Goal: Task Accomplishment & Management: Complete application form

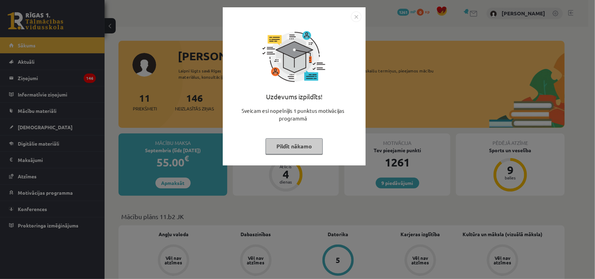
click at [355, 13] on img "Close" at bounding box center [356, 17] width 10 height 10
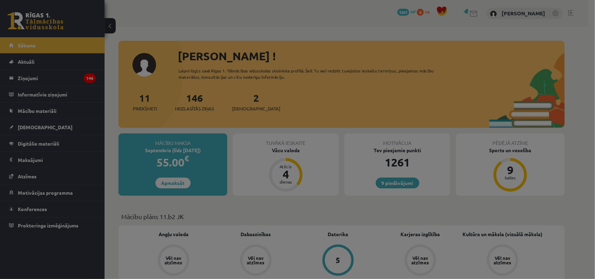
click at [355, 13] on body "9 Dāvanas 1261 mP 0 xp Gabriela Kalniņa Sākums Aktuāli Kā mācīties eSKOLĀ Konta…" at bounding box center [297, 139] width 595 height 279
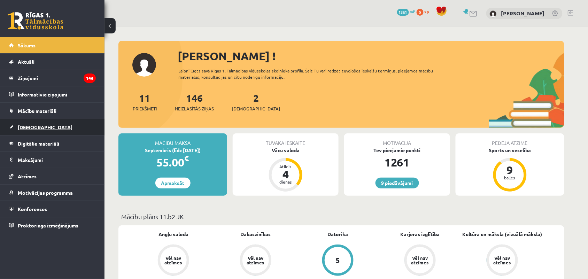
click at [34, 133] on link "[DEMOGRAPHIC_DATA]" at bounding box center [52, 127] width 87 height 16
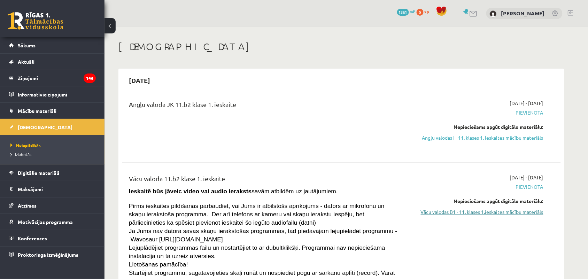
click at [477, 209] on link "Vācu valodas B1 - 11. klases 1.ieskaites mācību materiāls" at bounding box center [477, 211] width 131 height 7
click at [507, 136] on link "Angļu valodas I - 11. klases 1. ieskaites mācību materiāls" at bounding box center [477, 137] width 131 height 7
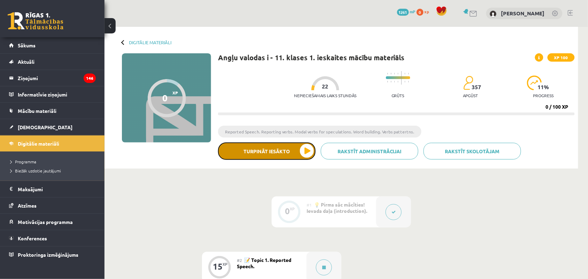
click at [302, 159] on button "Turpināt iesākto" at bounding box center [267, 151] width 98 height 17
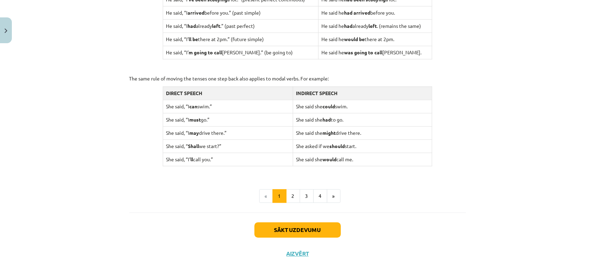
scroll to position [662, 0]
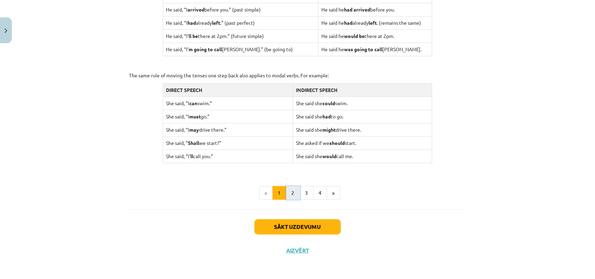
click at [291, 198] on button "2" at bounding box center [293, 193] width 14 height 14
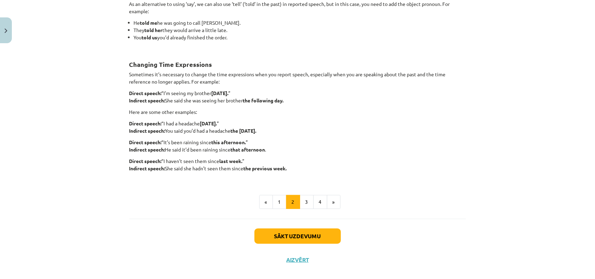
scroll to position [154, 0]
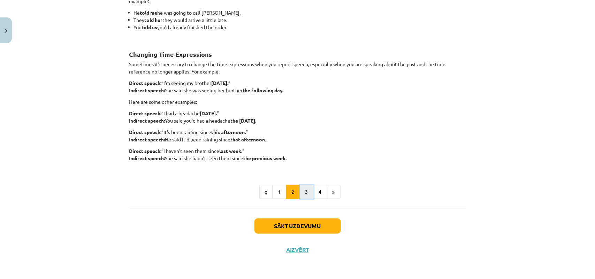
click at [300, 193] on button "3" at bounding box center [307, 192] width 14 height 14
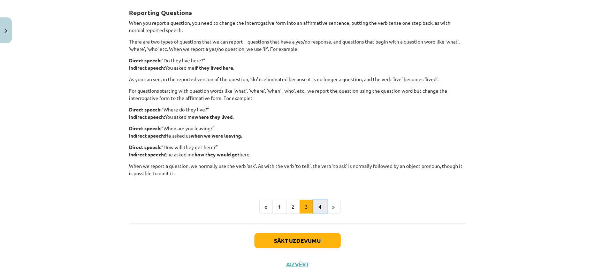
click at [316, 205] on button "4" at bounding box center [320, 207] width 14 height 14
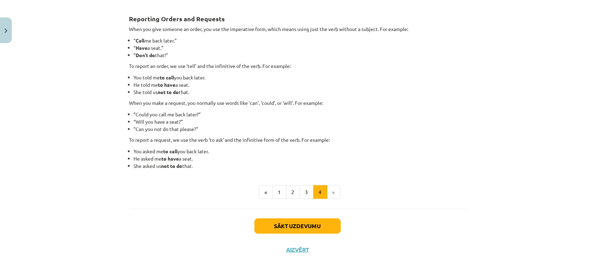
click at [332, 193] on li "»" at bounding box center [333, 192] width 13 height 14
click at [295, 230] on button "Sākt uzdevumu" at bounding box center [297, 226] width 86 height 15
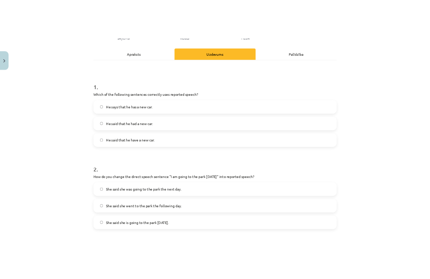
scroll to position [105, 0]
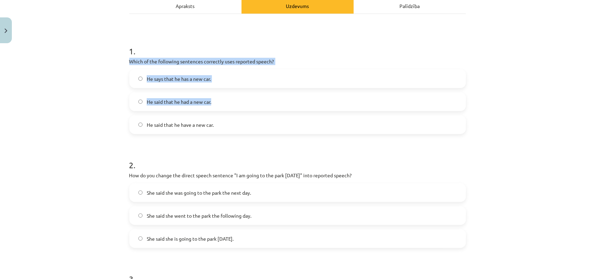
drag, startPoint x: 123, startPoint y: 59, endPoint x: 220, endPoint y: 100, distance: 105.9
drag, startPoint x: 120, startPoint y: 53, endPoint x: 226, endPoint y: 125, distance: 127.6
click at [226, 125] on div "Mācību tēma: Angļu valodas i - 11. klases 1. ieskaites mācību materiāls #2 📝 To…" at bounding box center [297, 139] width 595 height 279
copy div "1 . Which of the following sentences correctly uses reported speech? He says th…"
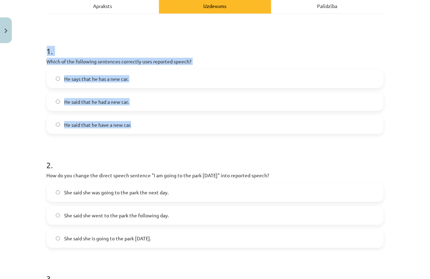
click at [47, 92] on div "He says that he has a new car. He said that he had a new car. He said that he h…" at bounding box center [215, 101] width 337 height 65
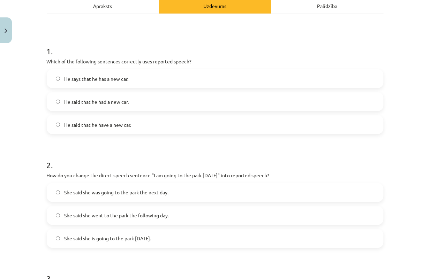
click at [65, 81] on span "He says that he has a new car." at bounding box center [96, 78] width 64 height 7
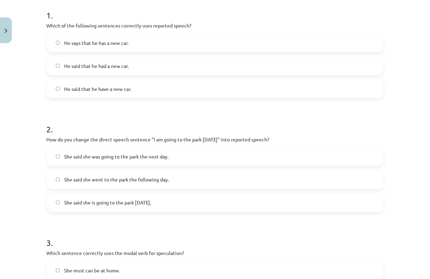
scroll to position [157, 0]
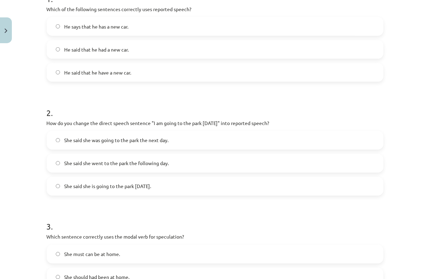
click at [354, 192] on label "She said she is going to the park [DATE]." at bounding box center [214, 186] width 335 height 17
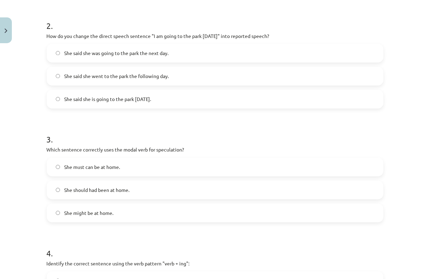
scroll to position [261, 0]
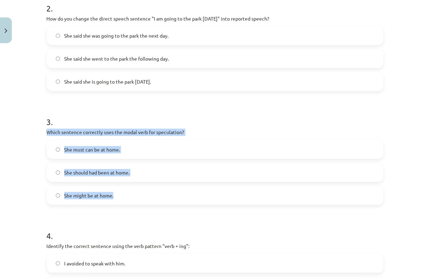
drag, startPoint x: 36, startPoint y: 131, endPoint x: 129, endPoint y: 195, distance: 113.1
click at [129, 195] on div "Mācību tēma: Angļu valodas i - 11. klases 1. ieskaites mācību materiāls #2 📝 To…" at bounding box center [215, 139] width 430 height 279
copy div "Which sentence correctly uses the modal verb for speculation? She must can be a…"
click at [234, 205] on label "She might be at home." at bounding box center [214, 195] width 335 height 17
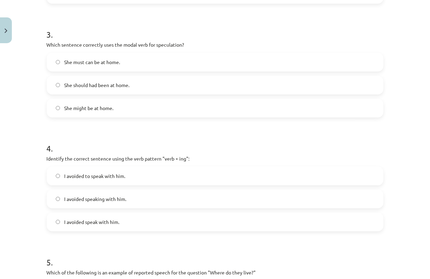
scroll to position [366, 0]
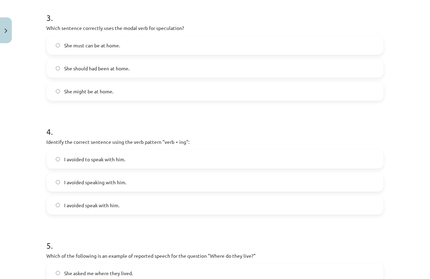
click at [232, 180] on label "I avoided speaking with him." at bounding box center [214, 182] width 335 height 17
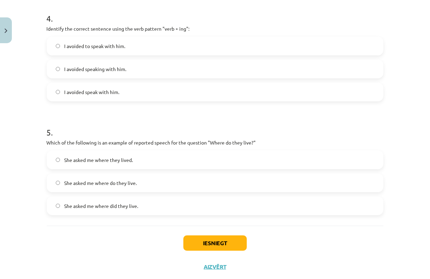
scroll to position [488, 0]
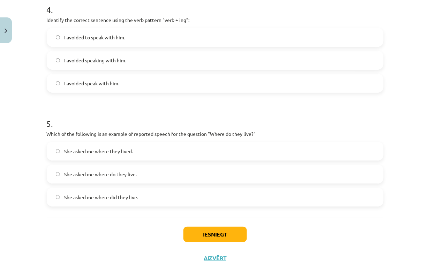
click at [123, 179] on label "She asked me where do they live." at bounding box center [214, 174] width 335 height 17
click at [201, 231] on button "Iesniegt" at bounding box center [214, 234] width 63 height 15
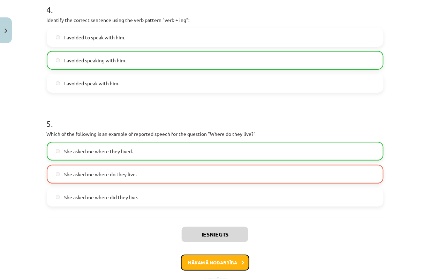
click at [227, 260] on button "Nākamā nodarbība" at bounding box center [215, 263] width 68 height 16
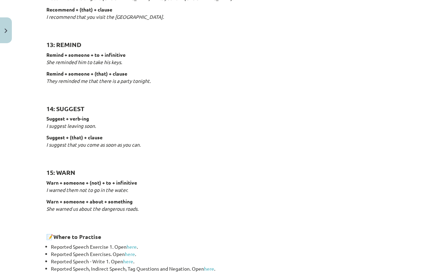
scroll to position [1066, 0]
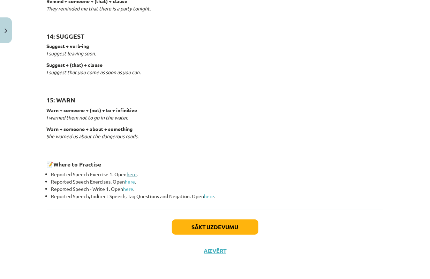
click at [128, 171] on link "here" at bounding box center [132, 174] width 10 height 6
click at [127, 180] on link "here" at bounding box center [130, 181] width 10 height 6
click at [197, 222] on button "Sākt uzdevumu" at bounding box center [215, 227] width 86 height 15
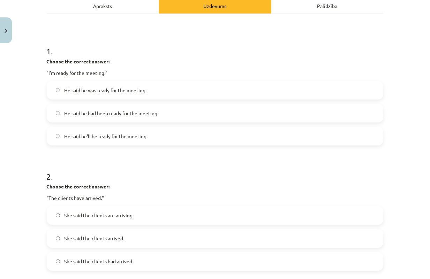
scroll to position [122, 0]
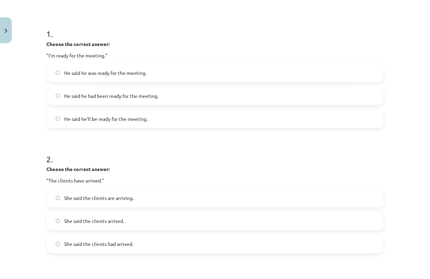
click at [297, 74] on label "He said he was ready for the meeting." at bounding box center [214, 72] width 335 height 17
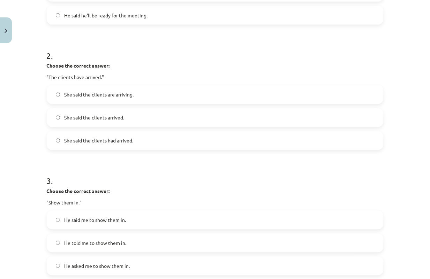
scroll to position [227, 0]
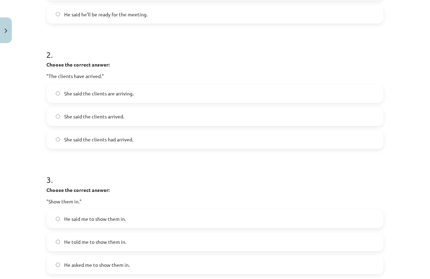
click at [171, 136] on label "She said the clients had arrived." at bounding box center [214, 139] width 335 height 17
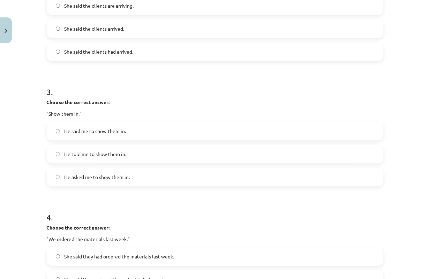
scroll to position [331, 0]
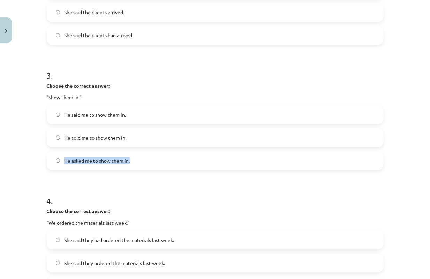
drag, startPoint x: 191, startPoint y: 138, endPoint x: 305, endPoint y: 161, distance: 116.7
click at [305, 161] on div "He said me to show them in. He told me to show them in. He asked me to show the…" at bounding box center [215, 137] width 337 height 65
click at [350, 129] on label "He told me to show them in." at bounding box center [214, 137] width 335 height 17
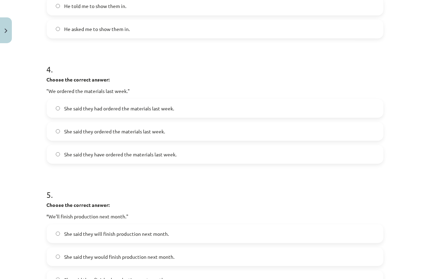
scroll to position [471, 0]
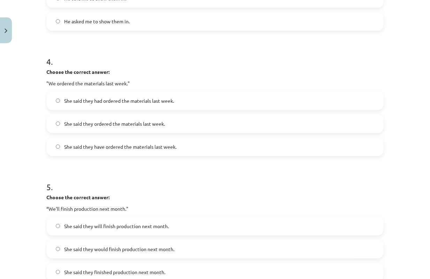
click at [215, 142] on label "She said they have ordered the materials last week." at bounding box center [214, 146] width 335 height 17
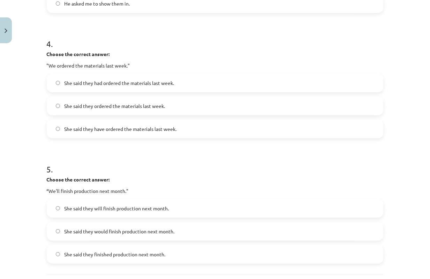
scroll to position [505, 0]
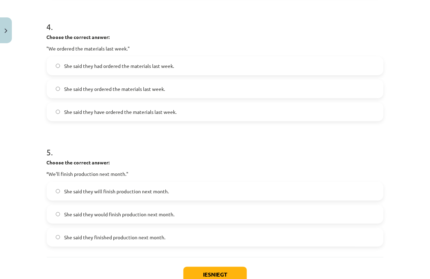
click at [276, 70] on label "She said they had ordered the materials last week." at bounding box center [214, 65] width 335 height 17
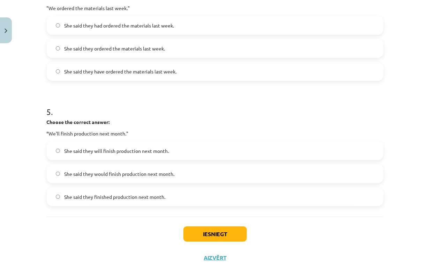
scroll to position [553, 0]
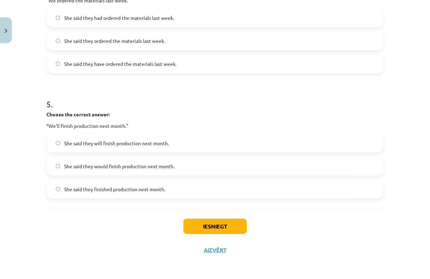
click at [193, 149] on label "She said they will finish production next month." at bounding box center [214, 143] width 335 height 17
click at [189, 220] on button "Iesniegt" at bounding box center [214, 226] width 63 height 15
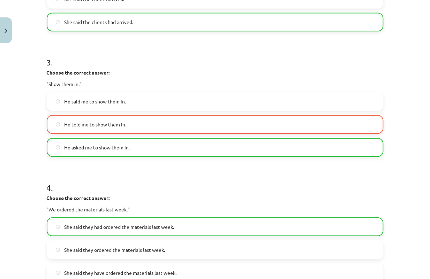
scroll to position [576, 0]
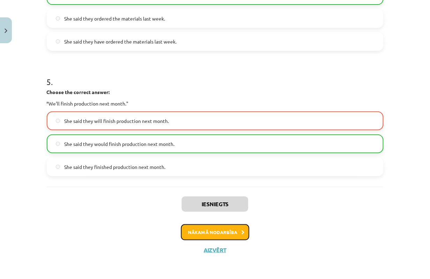
click at [229, 229] on button "Nākamā nodarbība" at bounding box center [215, 232] width 68 height 16
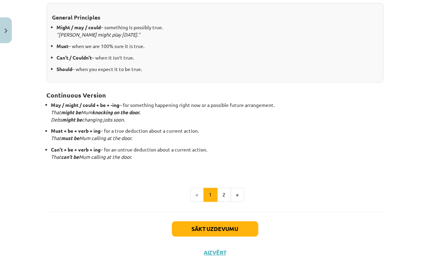
scroll to position [158, 0]
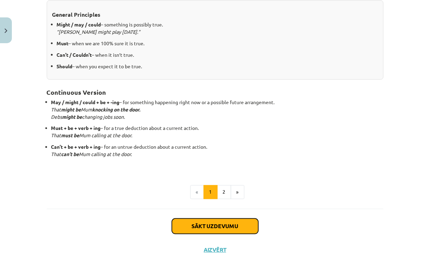
click at [214, 222] on button "Sākt uzdevumu" at bounding box center [215, 226] width 86 height 15
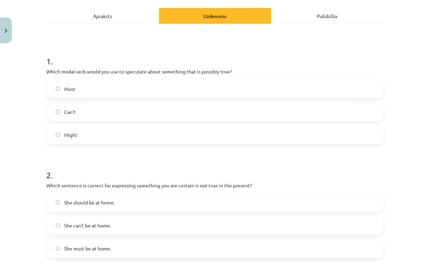
scroll to position [105, 0]
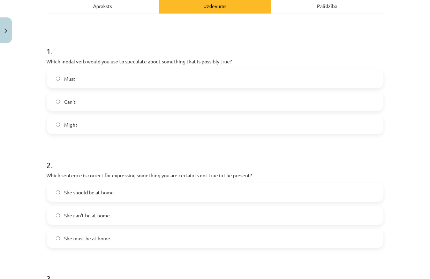
click at [216, 125] on label "Might" at bounding box center [214, 124] width 335 height 17
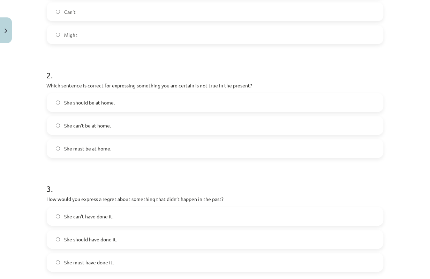
scroll to position [209, 0]
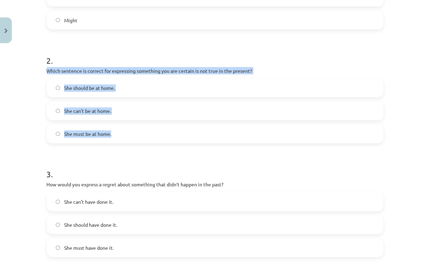
drag, startPoint x: 41, startPoint y: 72, endPoint x: 162, endPoint y: 124, distance: 131.9
click at [162, 124] on div "15 XP Saņemsi Viegls 357 pilda Apraksts Uzdevums Palīdzība 1 . Which modal verb…" at bounding box center [215, 193] width 345 height 712
copy div "Which sentence is correct for expressing something you are certain is not true …"
click at [116, 113] on label "She can't be at home." at bounding box center [214, 110] width 335 height 17
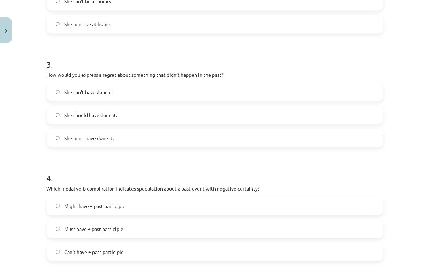
scroll to position [331, 0]
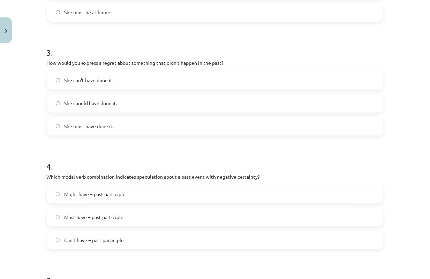
click at [235, 106] on label "She should have done it." at bounding box center [214, 102] width 335 height 17
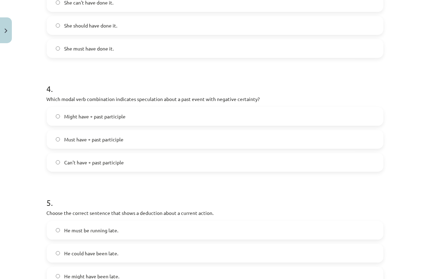
scroll to position [418, 0]
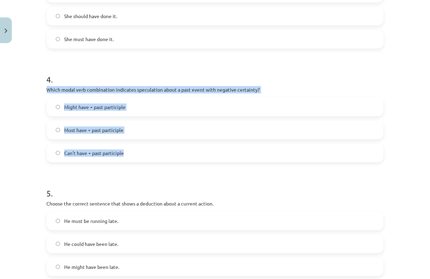
drag, startPoint x: 42, startPoint y: 88, endPoint x: 163, endPoint y: 144, distance: 133.5
copy div "Which modal verb combination indicates speculation about a past event with nega…"
click at [58, 152] on label "Can't have + past participle" at bounding box center [214, 152] width 335 height 17
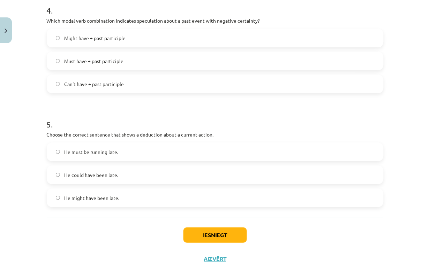
scroll to position [496, 0]
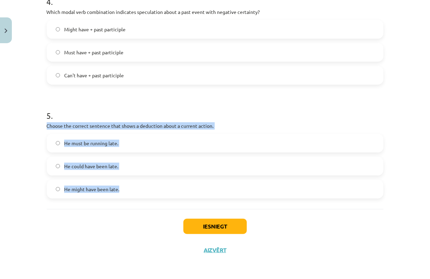
drag, startPoint x: 40, startPoint y: 123, endPoint x: 126, endPoint y: 195, distance: 112.0
copy div "Choose the correct sentence that shows a deduction about a current action. He m…"
click at [130, 145] on label "He must be running late." at bounding box center [214, 143] width 335 height 17
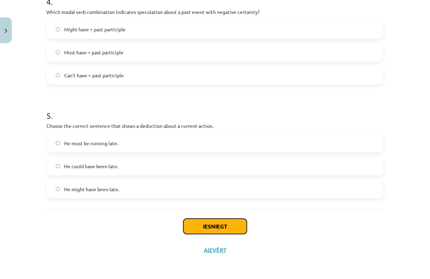
click at [209, 225] on button "Iesniegt" at bounding box center [214, 226] width 63 height 15
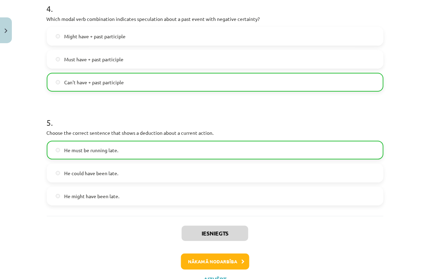
scroll to position [518, 0]
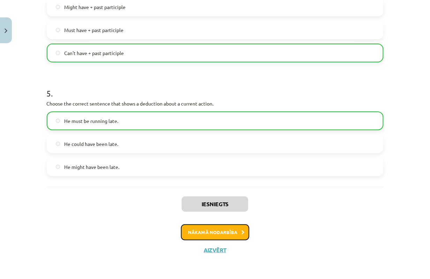
click at [236, 229] on button "Nākamā nodarbība" at bounding box center [215, 232] width 68 height 16
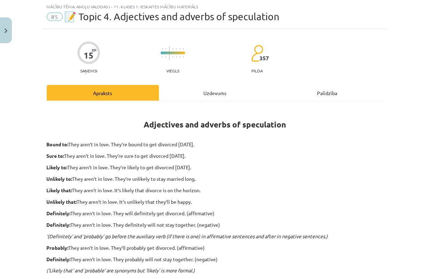
scroll to position [201, 0]
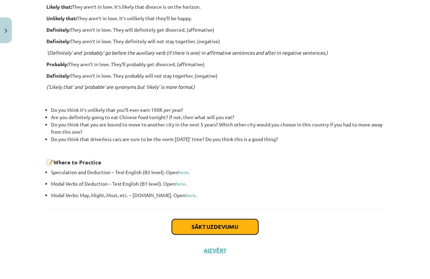
click at [187, 222] on button "Sākt uzdevumu" at bounding box center [215, 227] width 86 height 15
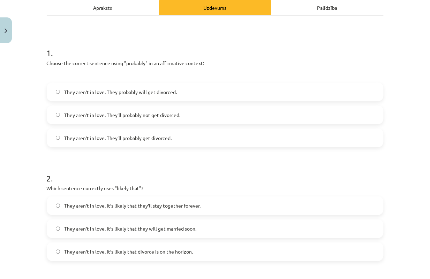
scroll to position [105, 0]
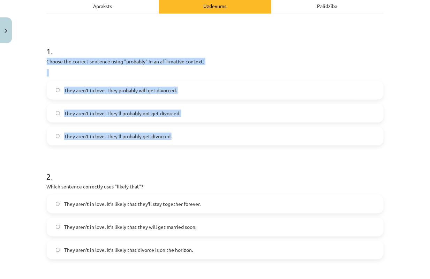
drag, startPoint x: 40, startPoint y: 60, endPoint x: 215, endPoint y: 131, distance: 188.2
copy div "Choose the correct sentence using "probably" in an affirmative context: They ar…"
click at [47, 109] on label "They aren’t in love. They’ll probably not get divorced." at bounding box center [214, 113] width 335 height 17
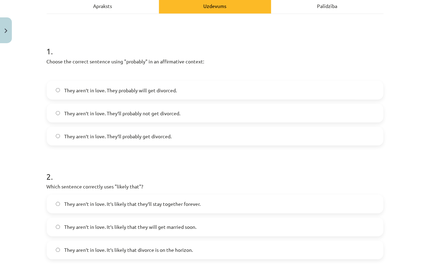
click at [93, 141] on label "They aren’t in love. They’ll probably get divorced." at bounding box center [214, 136] width 335 height 17
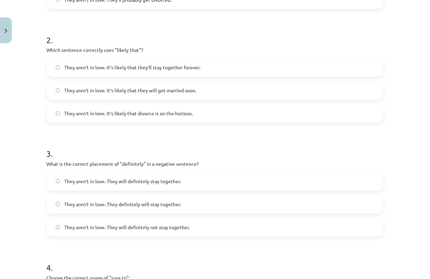
scroll to position [244, 0]
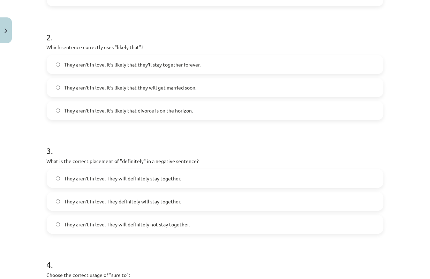
click at [137, 114] on span "They aren’t in love. It’s likely that divorce is on the horizon." at bounding box center [128, 110] width 129 height 7
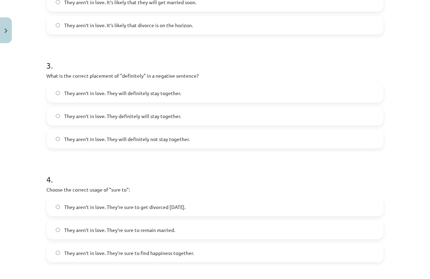
scroll to position [331, 0]
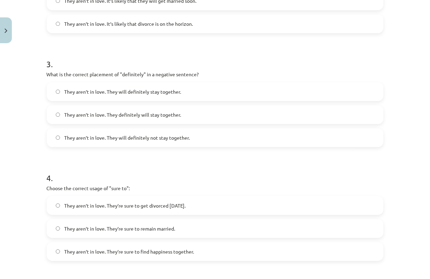
click at [203, 145] on label "They aren’t in love. They will definitely not stay together." at bounding box center [214, 137] width 335 height 17
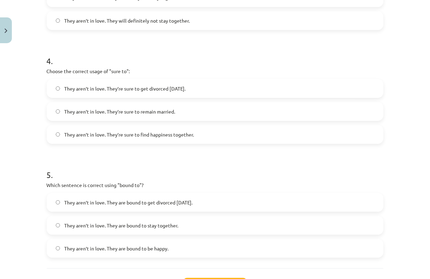
scroll to position [453, 0]
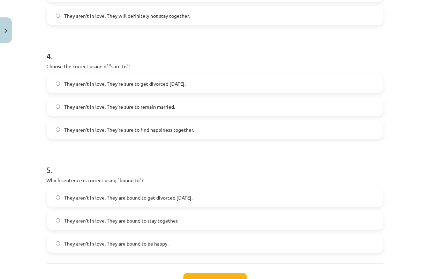
click at [242, 88] on label "They aren’t in love. They’re sure to get divorced [DATE]." at bounding box center [214, 83] width 335 height 17
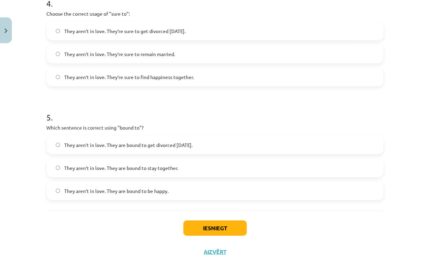
scroll to position [508, 0]
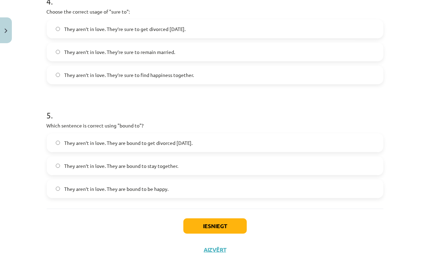
click at [263, 141] on label "They aren’t in love. They are bound to get divorced [DATE]." at bounding box center [214, 142] width 335 height 17
click at [225, 225] on button "Iesniegt" at bounding box center [214, 226] width 63 height 15
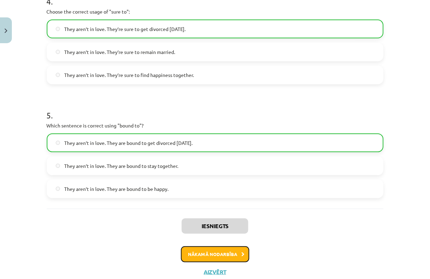
click at [223, 250] on button "Nākamā nodarbība" at bounding box center [215, 254] width 68 height 16
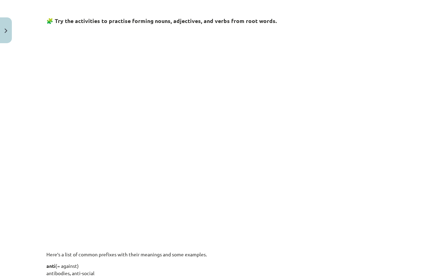
scroll to position [331, 0]
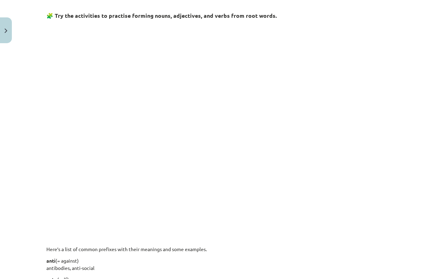
click at [38, 77] on div "Mācību tēma: Angļu valodas i - 11. klases 1. ieskaites mācību materiāls #6 📝 To…" at bounding box center [215, 139] width 430 height 279
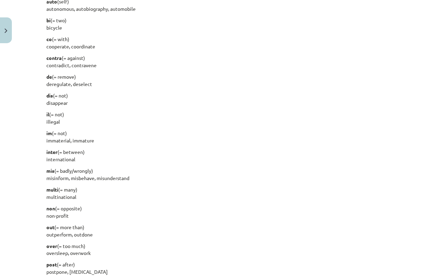
scroll to position [854, 0]
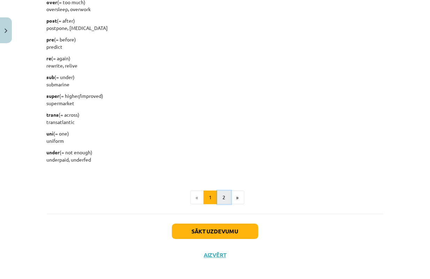
click at [220, 196] on button "2" at bounding box center [224, 198] width 14 height 14
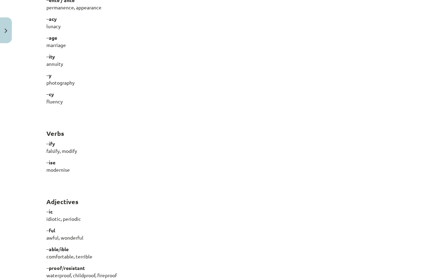
scroll to position [574, 0]
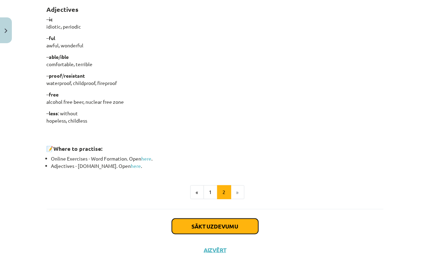
click at [225, 225] on button "Sākt uzdevumu" at bounding box center [215, 226] width 86 height 15
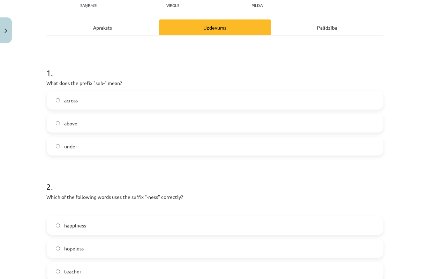
scroll to position [17, 0]
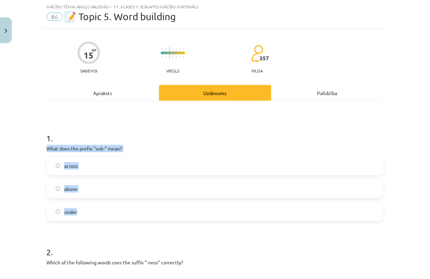
drag, startPoint x: 42, startPoint y: 148, endPoint x: 121, endPoint y: 206, distance: 98.1
click at [121, 206] on label "under" at bounding box center [214, 211] width 335 height 17
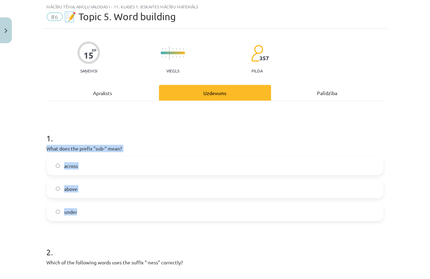
click at [121, 206] on label "under" at bounding box center [214, 211] width 335 height 17
drag, startPoint x: 35, startPoint y: 149, endPoint x: 116, endPoint y: 210, distance: 101.1
click at [116, 210] on div "Mācību tēma: Angļu valodas i - 11. klases 1. ieskaites mācību materiāls #6 📝 To…" at bounding box center [215, 139] width 430 height 279
copy div "What does the prefix "sub-" mean? across above under"
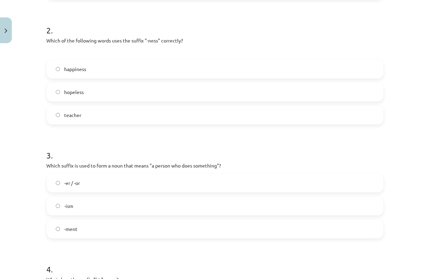
scroll to position [244, 0]
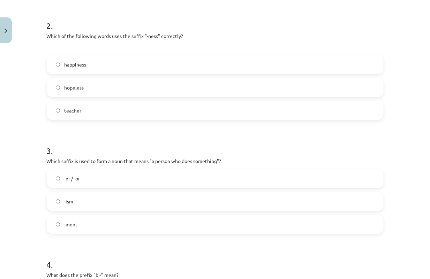
click at [91, 64] on label "happiness" at bounding box center [214, 64] width 335 height 17
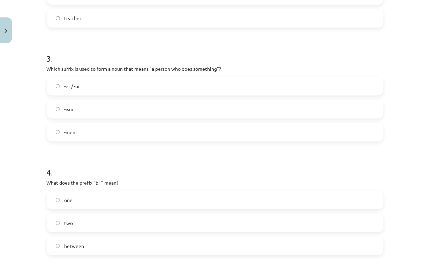
scroll to position [349, 0]
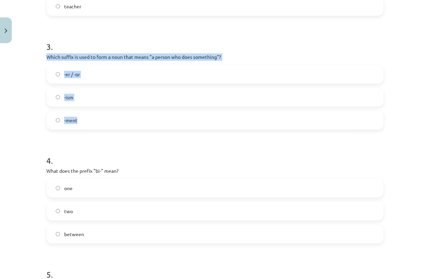
drag, startPoint x: 39, startPoint y: 59, endPoint x: 119, endPoint y: 115, distance: 98.3
click at [119, 115] on div "Mācību tēma: Angļu valodas i - 11. klases 1. ieskaites mācību materiāls #6 📝 To…" at bounding box center [215, 139] width 430 height 279
copy div "Which suffix is used to form a noun that means "a person who does something"? -…"
click at [93, 74] on label "-er / -or" at bounding box center [214, 74] width 335 height 17
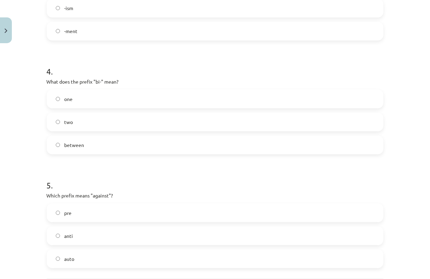
scroll to position [453, 0]
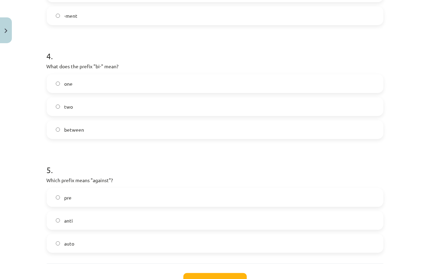
click at [172, 127] on label "between" at bounding box center [214, 129] width 335 height 17
click at [328, 129] on label "between" at bounding box center [214, 129] width 335 height 17
drag, startPoint x: 40, startPoint y: 180, endPoint x: 119, endPoint y: 225, distance: 90.7
drag, startPoint x: 29, startPoint y: 173, endPoint x: 129, endPoint y: 257, distance: 131.3
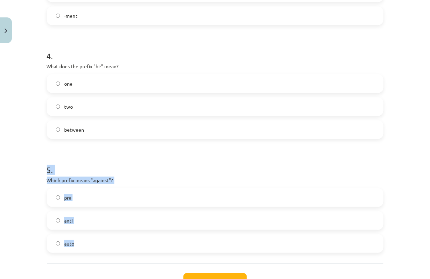
click at [127, 235] on div "Mācību tēma: Angļu valodas i - 11. klases 1. ieskaites mācību materiāls #6 📝 To…" at bounding box center [215, 139] width 430 height 279
copy div "5 . Which prefix means "against"? pre anti auto"
click at [91, 223] on label "anti" at bounding box center [214, 220] width 335 height 17
click at [201, 274] on button "Iesniegt" at bounding box center [214, 280] width 63 height 15
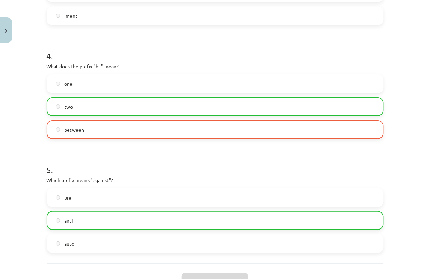
scroll to position [530, 0]
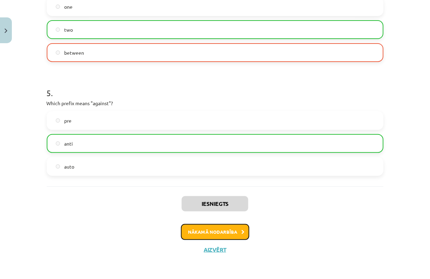
click at [206, 233] on button "Nākamā nodarbība" at bounding box center [215, 232] width 68 height 16
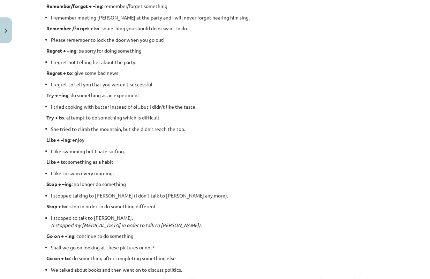
scroll to position [910, 0]
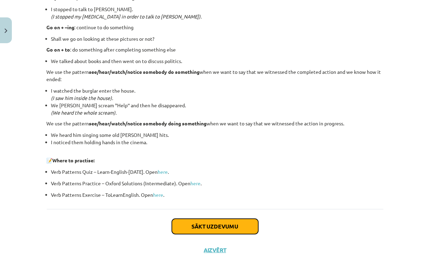
click at [241, 224] on button "Sākt uzdevumu" at bounding box center [215, 226] width 86 height 15
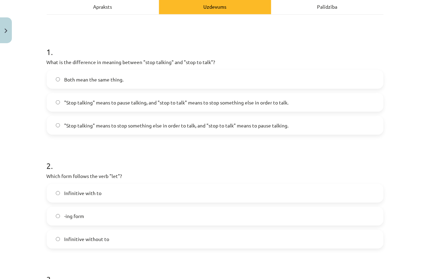
scroll to position [122, 0]
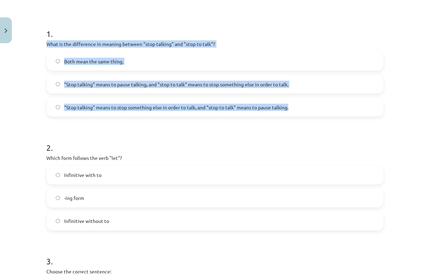
drag, startPoint x: 40, startPoint y: 43, endPoint x: 288, endPoint y: 104, distance: 255.2
click at [288, 104] on div "15 XP Saņemsi Viegls 357 pilda Apraksts Uzdevums Palīdzība 1 . What is the diff…" at bounding box center [215, 280] width 345 height 712
copy div "What is the difference in meaning between "stop talking" and "stop to talk"? Bo…"
click at [91, 116] on label ""Stop talking" means to stop something else in order to talk, and "stop to talk…" at bounding box center [214, 107] width 335 height 17
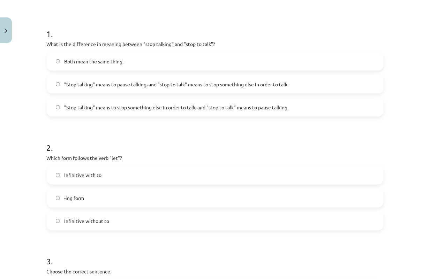
click at [134, 85] on span ""Stop talking" means to pause talking, and "stop to talk" means to stop somethi…" at bounding box center [176, 84] width 224 height 7
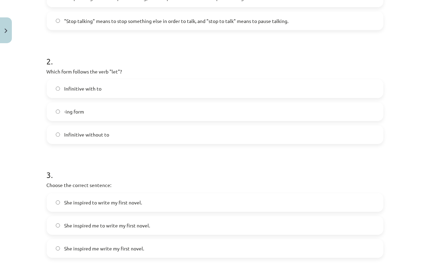
scroll to position [209, 0]
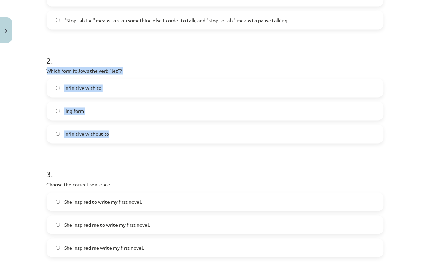
drag, startPoint x: 42, startPoint y: 70, endPoint x: 155, endPoint y: 132, distance: 129.2
click at [155, 132] on div "15 XP Saņemsi Viegls 357 pilda Apraksts Uzdevums Palīdzība 1 . What is the diff…" at bounding box center [215, 193] width 345 height 712
click at [120, 135] on label "Infinitive without to" at bounding box center [214, 133] width 335 height 17
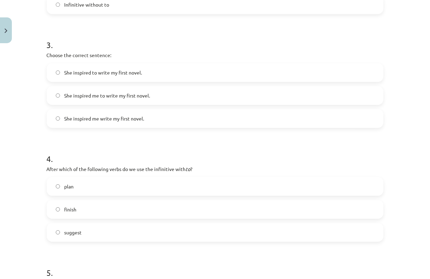
scroll to position [349, 0]
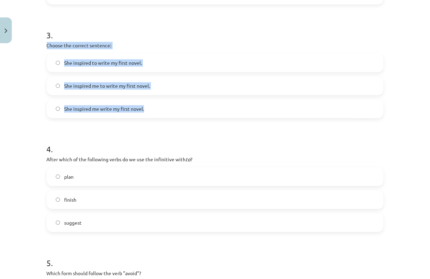
drag, startPoint x: 41, startPoint y: 44, endPoint x: 158, endPoint y: 100, distance: 129.8
click at [158, 100] on div "15 XP Saņemsi Viegls 357 pilda Apraksts Uzdevums Palīdzība 1 . What is the diff…" at bounding box center [215, 54] width 345 height 712
click at [153, 114] on label "She inspired me write my first novel." at bounding box center [214, 108] width 335 height 17
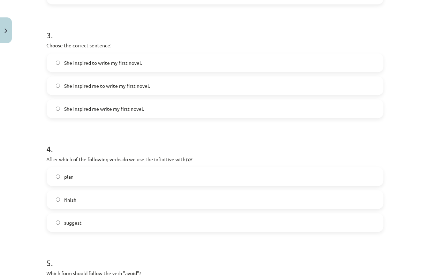
click at [278, 90] on label "She inspired me to write my first novel." at bounding box center [214, 85] width 335 height 17
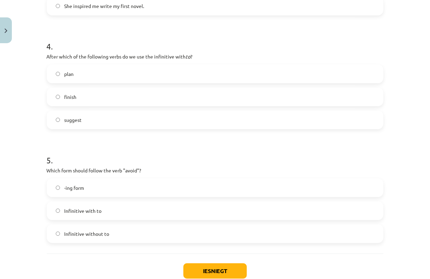
scroll to position [453, 0]
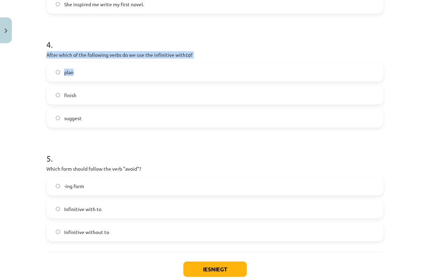
drag, startPoint x: 41, startPoint y: 51, endPoint x: 32, endPoint y: 82, distance: 32.8
click at [32, 82] on div "Mācību tēma: Angļu valodas i - 11. klases 1. ieskaites mācību materiāls #7 📝 To…" at bounding box center [215, 139] width 430 height 279
click at [89, 76] on label "plan" at bounding box center [214, 71] width 335 height 17
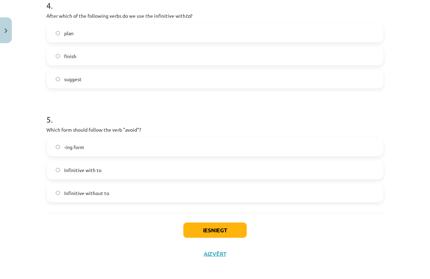
scroll to position [496, 0]
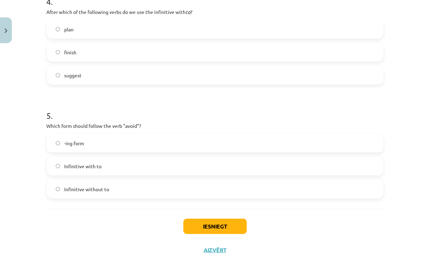
click at [79, 149] on label "-ing form" at bounding box center [214, 143] width 335 height 17
click at [191, 222] on button "Iesniegt" at bounding box center [214, 226] width 63 height 15
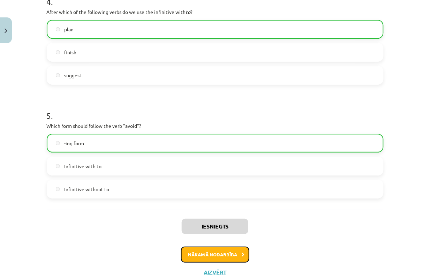
click at [220, 254] on button "Nākamā nodarbība" at bounding box center [215, 255] width 68 height 16
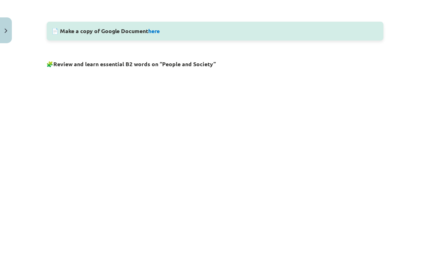
scroll to position [544, 0]
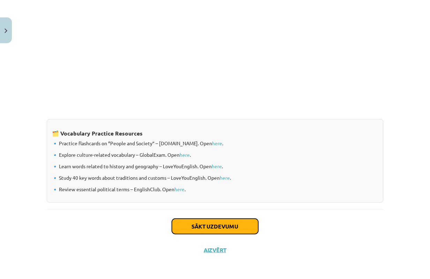
click at [192, 221] on button "Sākt uzdevumu" at bounding box center [215, 226] width 86 height 15
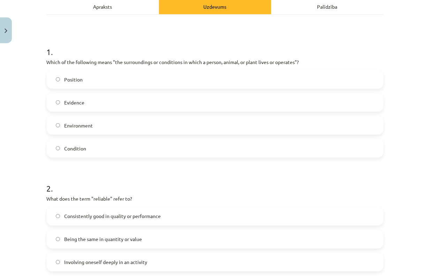
scroll to position [105, 0]
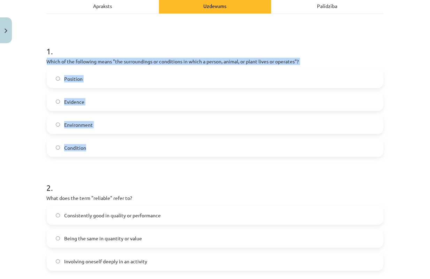
drag, startPoint x: 41, startPoint y: 61, endPoint x: 147, endPoint y: 147, distance: 136.0
click at [104, 121] on label "Environment" at bounding box center [214, 124] width 335 height 17
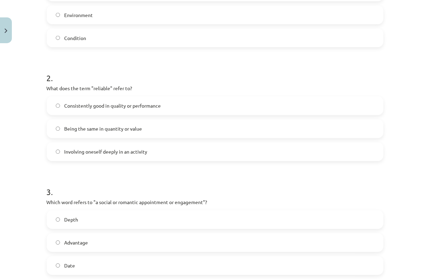
scroll to position [227, 0]
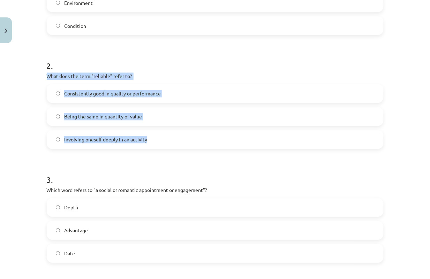
drag, startPoint x: 38, startPoint y: 79, endPoint x: 158, endPoint y: 131, distance: 130.4
click at [158, 131] on div "Mācību tēma: Angļu valodas i - 11. klases 1. ieskaites mācību materiāls #8 🔤 To…" at bounding box center [215, 139] width 430 height 279
click at [183, 96] on label "Consistently good in quality or performance" at bounding box center [214, 93] width 335 height 17
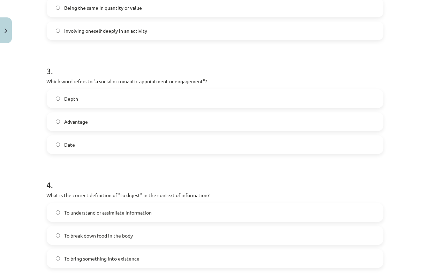
scroll to position [349, 0]
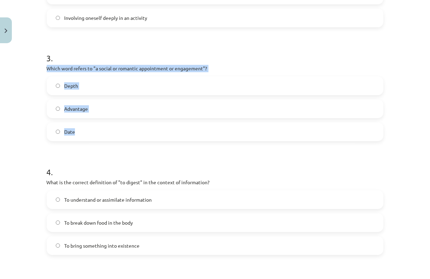
drag, startPoint x: 39, startPoint y: 70, endPoint x: 133, endPoint y: 136, distance: 114.6
click at [133, 136] on div "10 XP Saņemsi Viegls 357 pilda Apraksts Uzdevums Palīdzība 1 . Which of the fol…" at bounding box center [215, 65] width 345 height 735
click at [102, 133] on label "Date" at bounding box center [214, 131] width 335 height 17
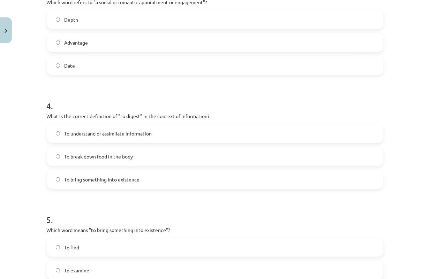
scroll to position [436, 0]
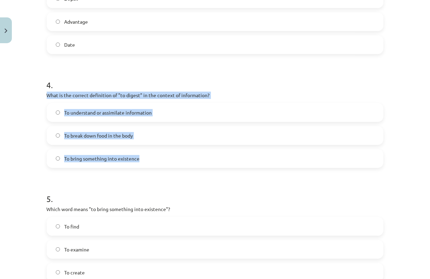
drag, startPoint x: 39, startPoint y: 91, endPoint x: 188, endPoint y: 158, distance: 162.7
click at [77, 114] on span "To understand or assimilate information" at bounding box center [107, 112] width 87 height 7
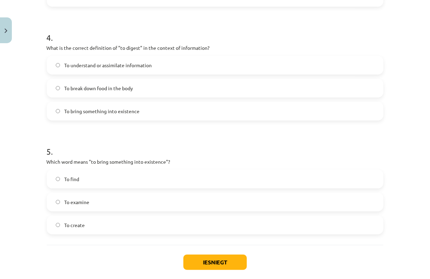
scroll to position [505, 0]
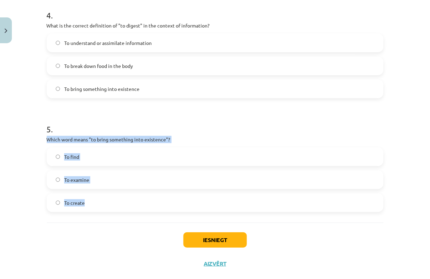
drag, startPoint x: 39, startPoint y: 140, endPoint x: 131, endPoint y: 192, distance: 106.1
click at [131, 192] on div "Mācību tēma: Angļu valodas i - 11. klases 1. ieskaites mācību materiāls #8 🔤 To…" at bounding box center [215, 139] width 430 height 279
click at [85, 208] on label "To create" at bounding box center [214, 202] width 335 height 17
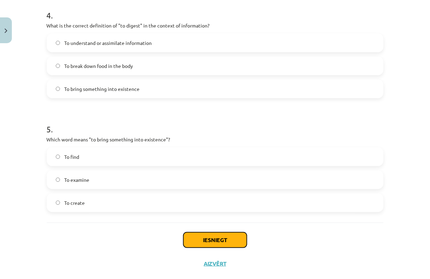
click at [210, 243] on button "Iesniegt" at bounding box center [214, 239] width 63 height 15
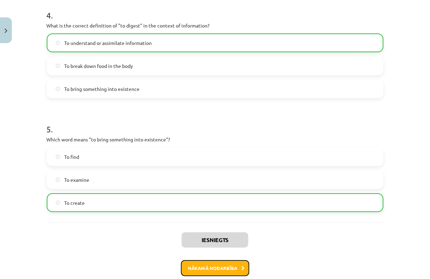
click at [218, 269] on button "Nākamā nodarbība" at bounding box center [215, 268] width 68 height 16
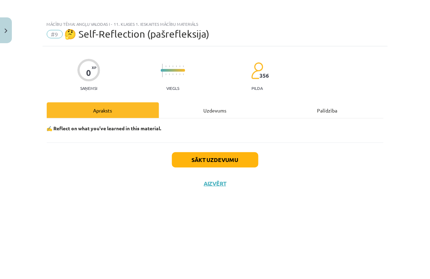
scroll to position [0, 0]
click at [236, 159] on button "Sākt uzdevumu" at bounding box center [215, 159] width 86 height 15
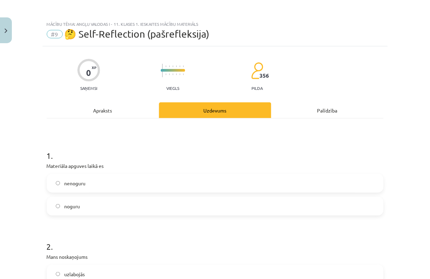
drag, startPoint x: 180, startPoint y: 201, endPoint x: 194, endPoint y: 206, distance: 15.0
click at [194, 206] on label "noguru" at bounding box center [214, 206] width 335 height 17
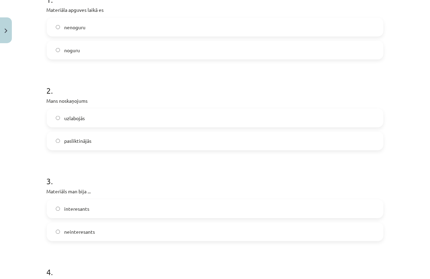
scroll to position [157, 0]
click at [372, 211] on label "interesants" at bounding box center [214, 208] width 335 height 17
click at [423, 180] on div "Mācību tēma: Angļu valodas i - 11. klases 1. ieskaites mācību materiāls #9 🤔 Se…" at bounding box center [215, 139] width 430 height 279
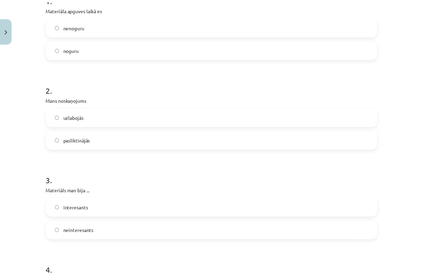
scroll to position [401, 0]
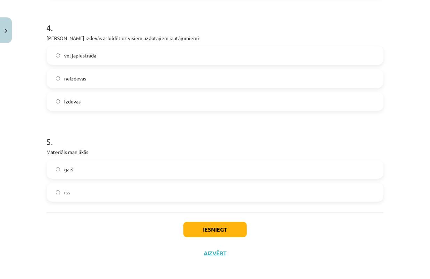
click at [192, 60] on label "vēl jāpiestrādā" at bounding box center [214, 55] width 335 height 17
click at [119, 186] on label "īss" at bounding box center [214, 192] width 335 height 17
click at [204, 236] on button "Iesniegt" at bounding box center [214, 229] width 63 height 15
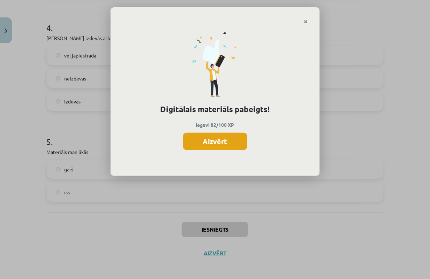
click at [238, 144] on button "Aizvērt" at bounding box center [215, 141] width 64 height 17
